Goal: Information Seeking & Learning: Learn about a topic

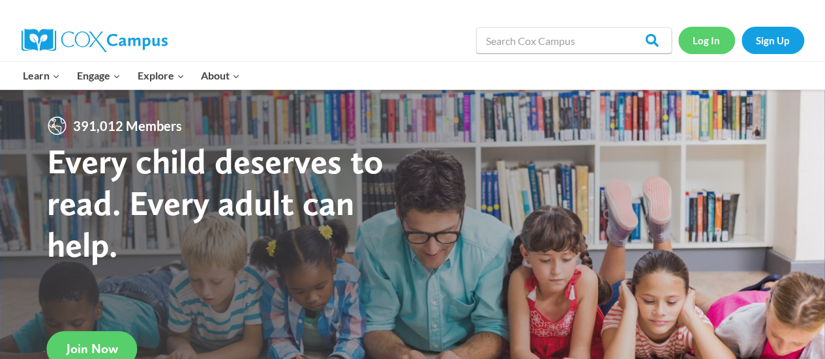
click at [711, 36] on link "Log In" at bounding box center [706, 40] width 57 height 27
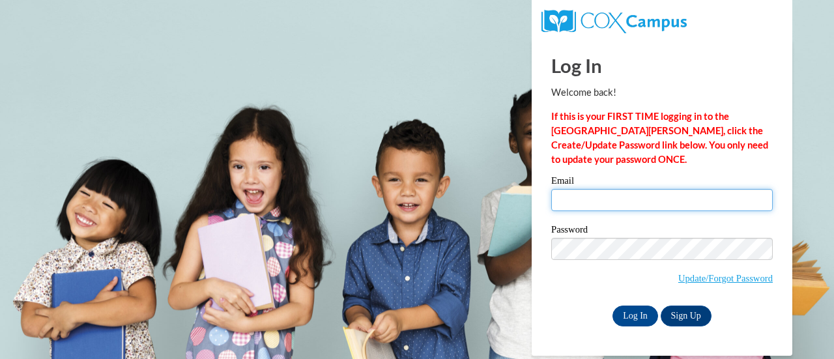
click at [596, 192] on input "Email" at bounding box center [662, 200] width 222 height 22
type input "c.botha@mbz.ens.sch.ae"
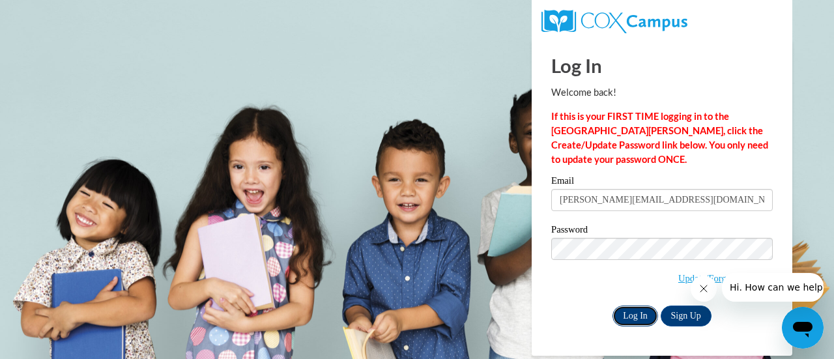
click at [626, 309] on input "Log In" at bounding box center [636, 316] width 46 height 21
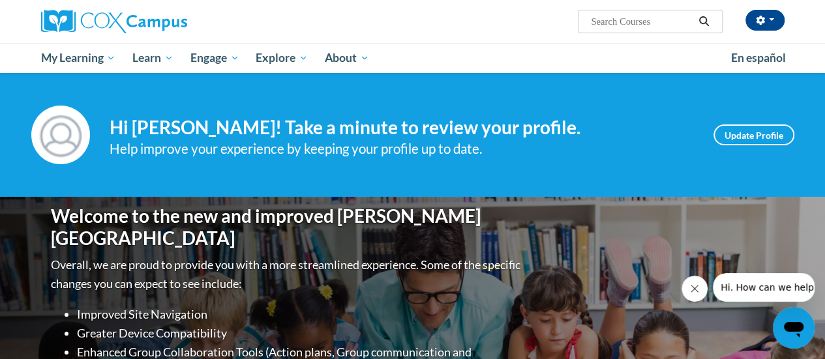
click at [648, 22] on input "Search..." at bounding box center [641, 22] width 104 height 16
type input "emergent literacy"
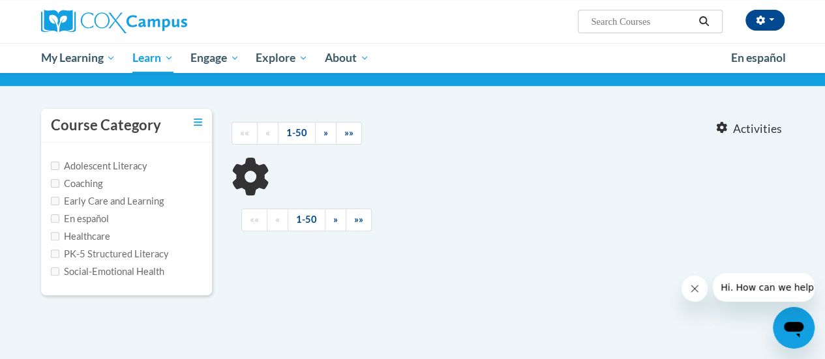
scroll to position [89, 0]
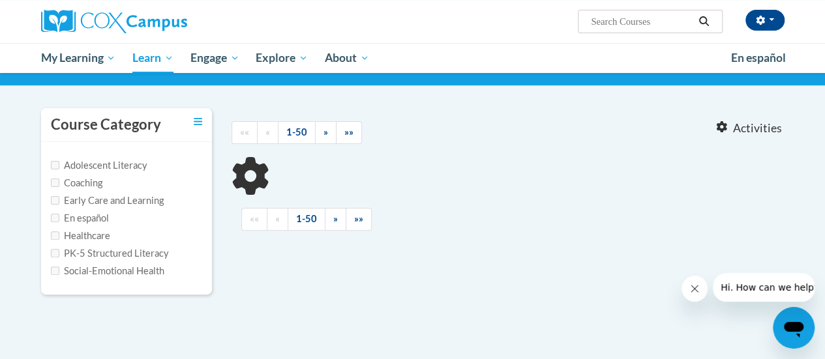
type input "emergent literacy"
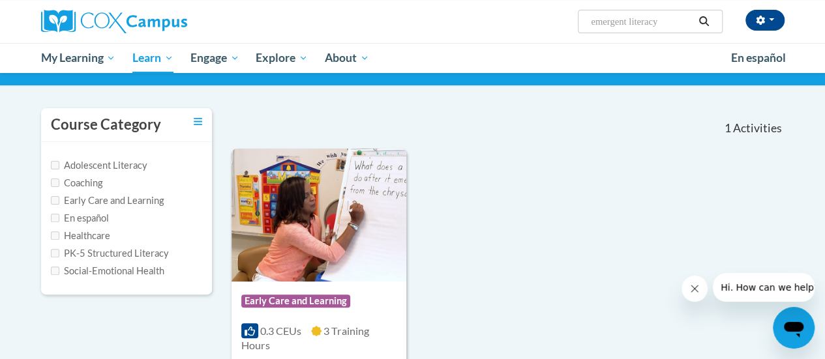
scroll to position [218, 0]
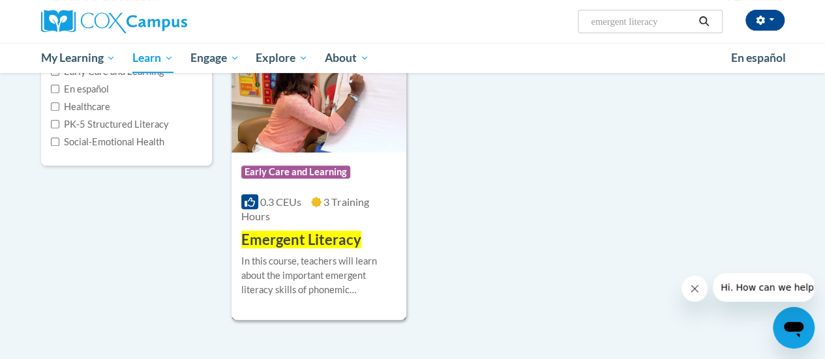
click at [308, 217] on div "0.3 CEUs 3 Training Hours" at bounding box center [318, 209] width 155 height 29
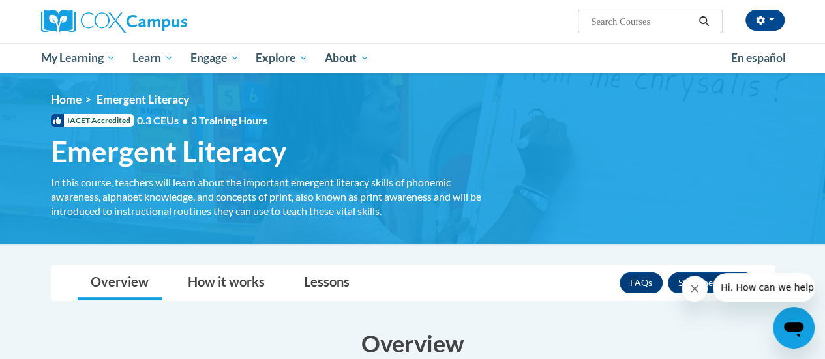
click at [468, 11] on div "Cornell Botha (Asia/Dubai UTC+04:00) My Profile Inbox My Transcripts Log Out Se…" at bounding box center [540, 16] width 508 height 33
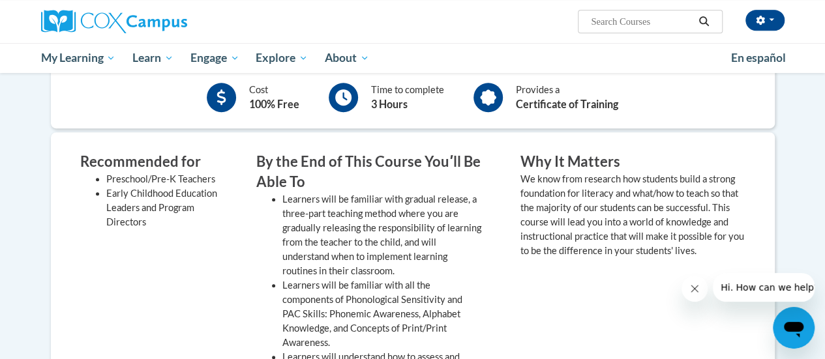
scroll to position [297, 0]
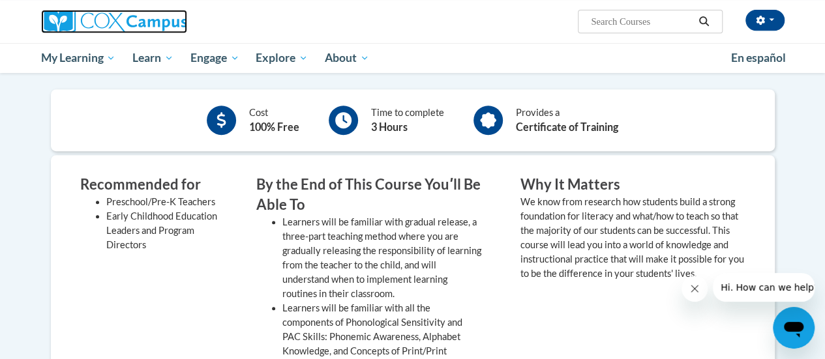
click at [150, 32] on img at bounding box center [114, 21] width 146 height 23
